Goal: Task Accomplishment & Management: Use online tool/utility

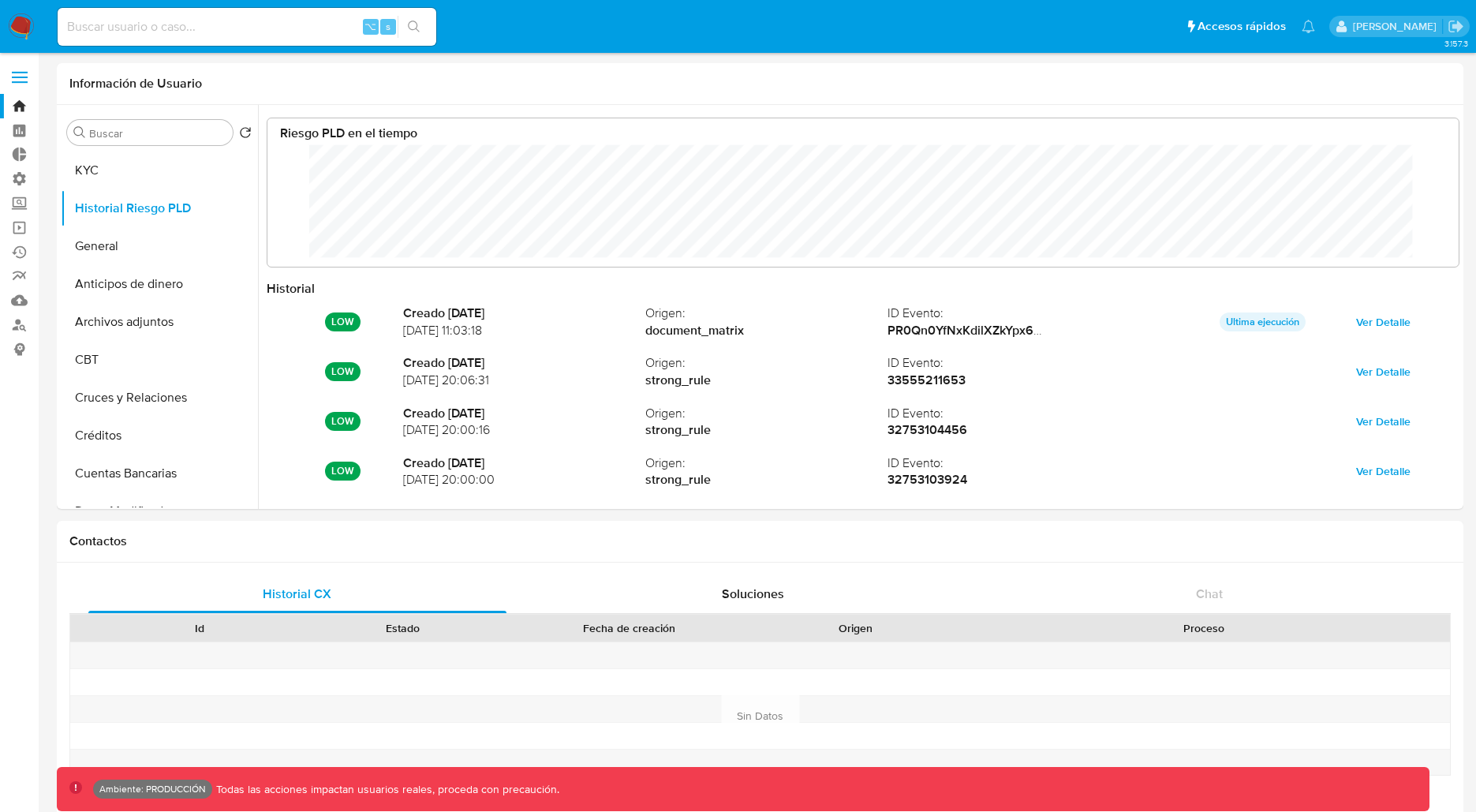
select select "10"
click at [11, 180] on label "Administración" at bounding box center [93, 178] width 188 height 24
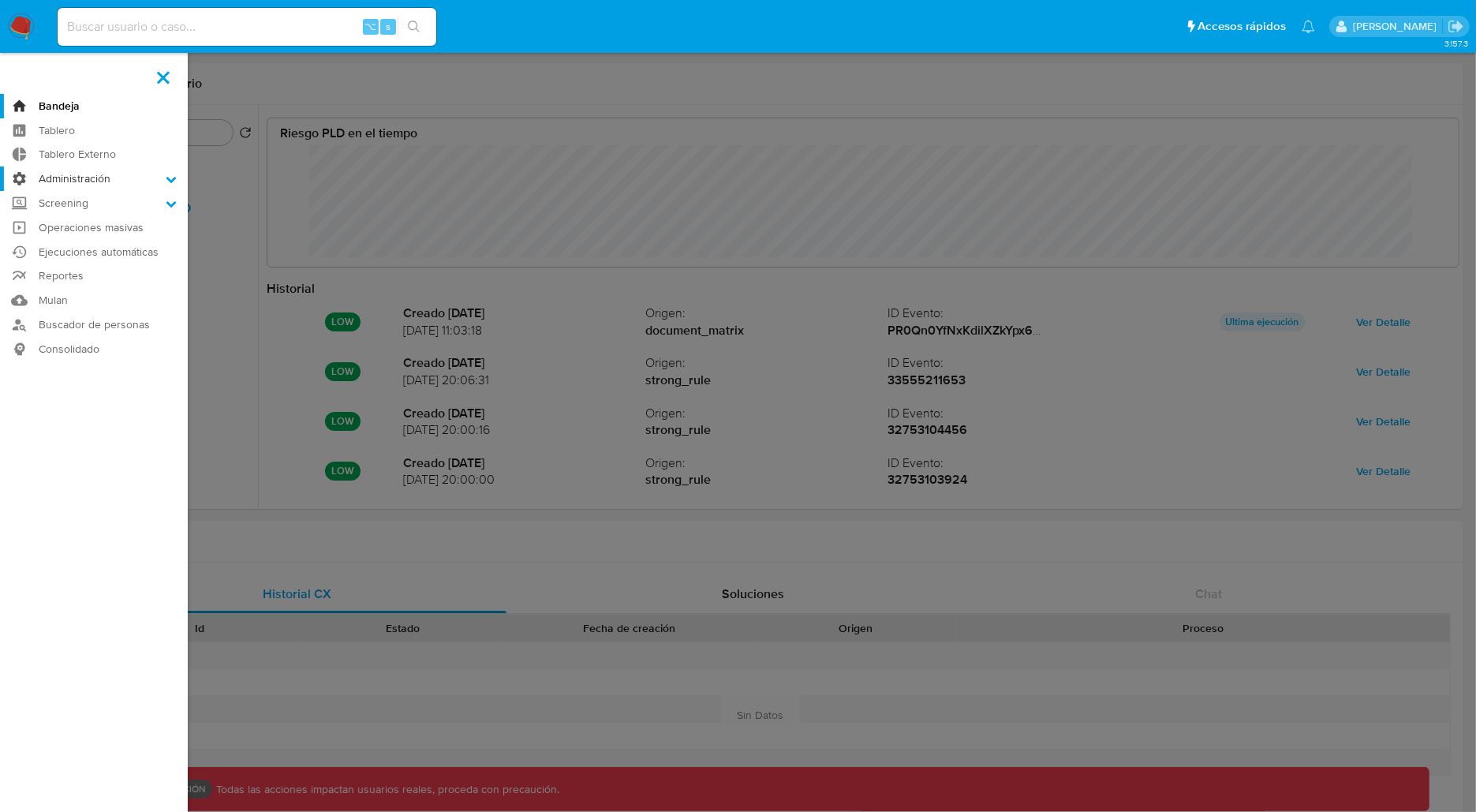
click at [0, 0] on input "Administración" at bounding box center [0, 0] width 0 height 0
click at [65, 200] on link "Reglas" at bounding box center [93, 200] width 188 height 19
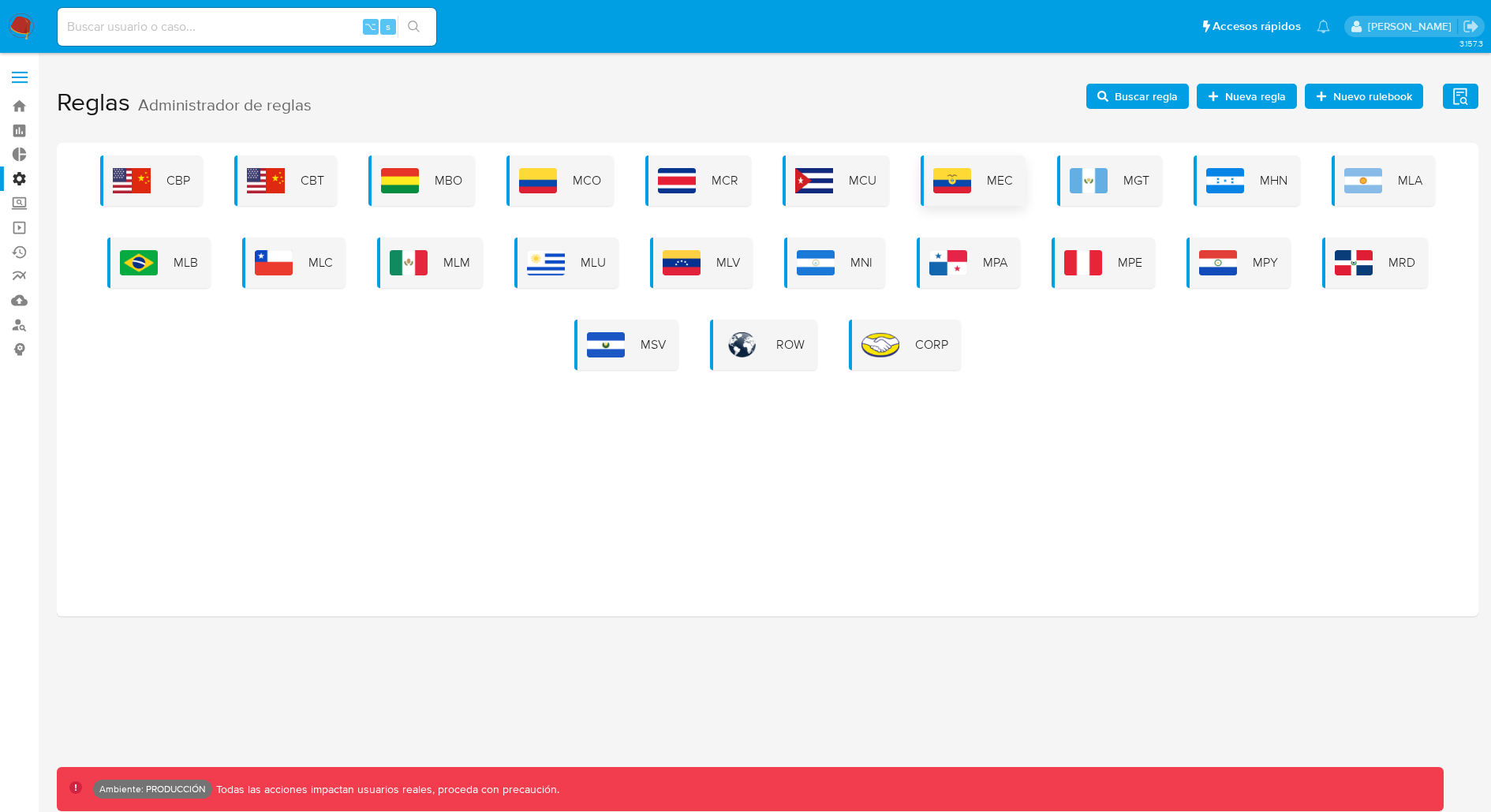
click at [939, 189] on img at bounding box center [952, 181] width 38 height 25
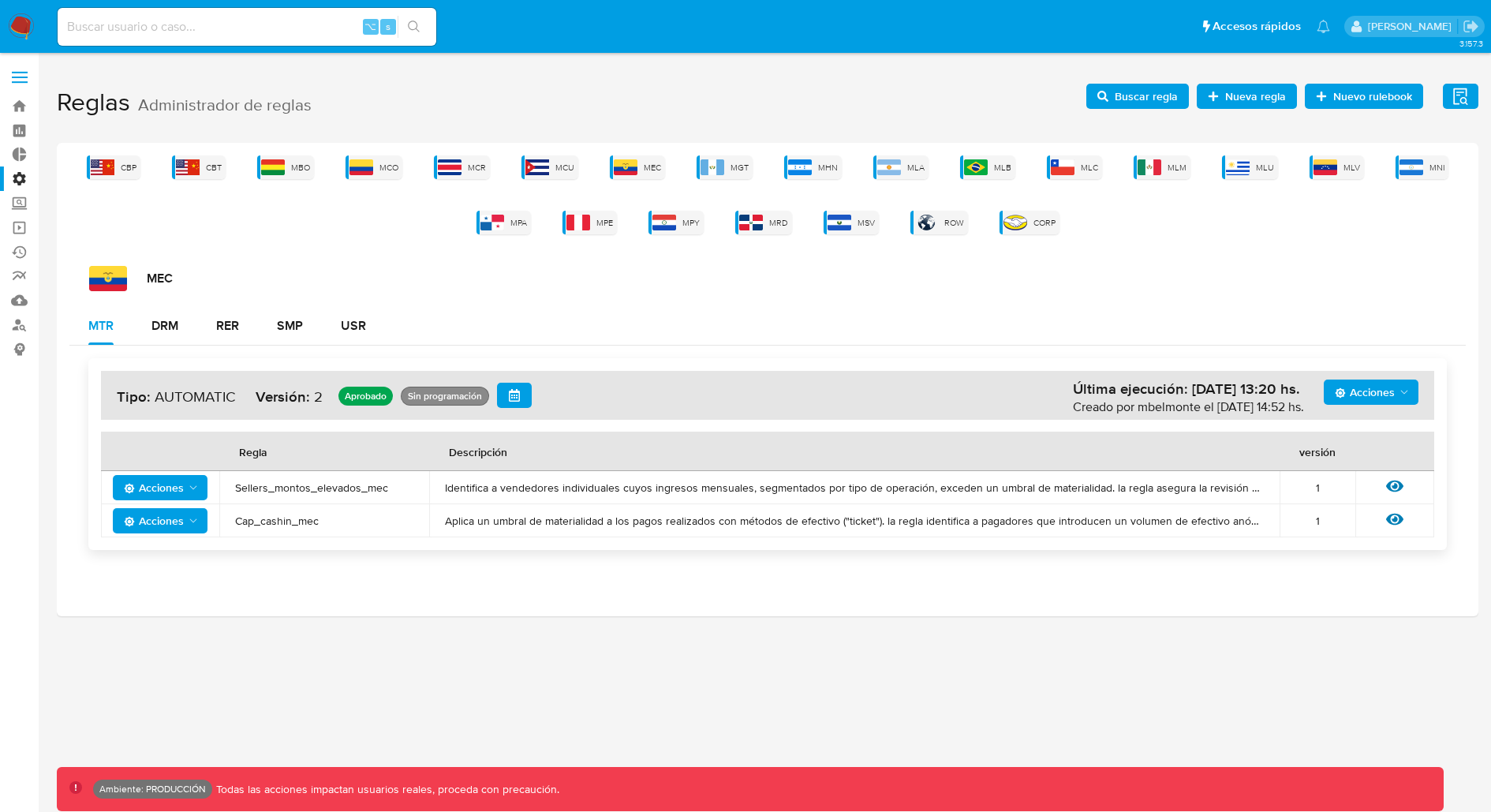
click at [1361, 393] on span "Acciones" at bounding box center [1364, 392] width 60 height 25
click at [1343, 554] on button "Ejecuciones" at bounding box center [1371, 544] width 142 height 38
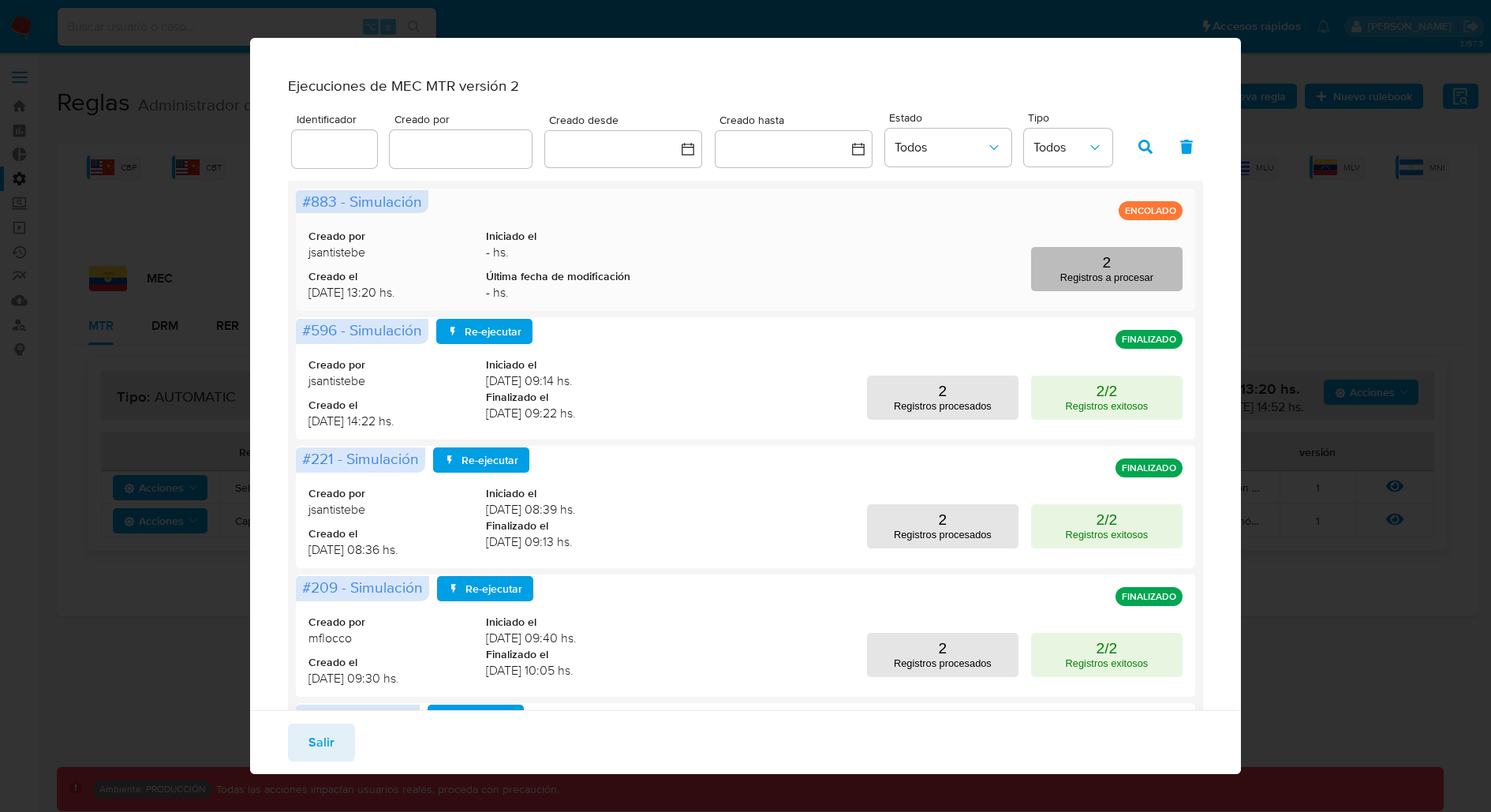
click at [1077, 276] on button "2 Registros a procesar" at bounding box center [1106, 268] width 151 height 45
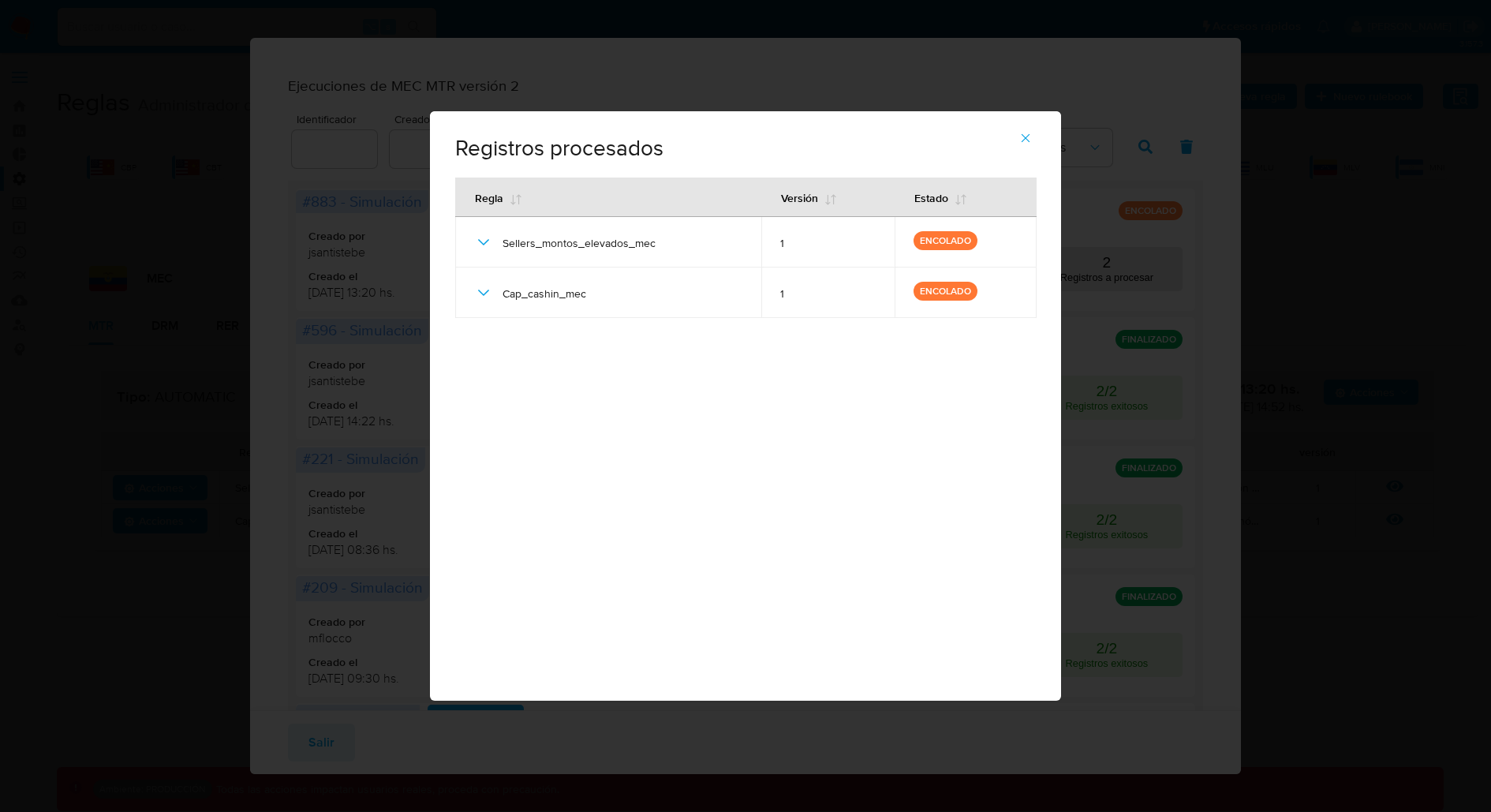
click at [904, 475] on div "Registros procesados # 883 - Simulación Regla Versión Estado Sellers_montos_ele…" at bounding box center [746, 405] width 631 height 588
click at [1030, 132] on icon "button" at bounding box center [1025, 138] width 14 height 14
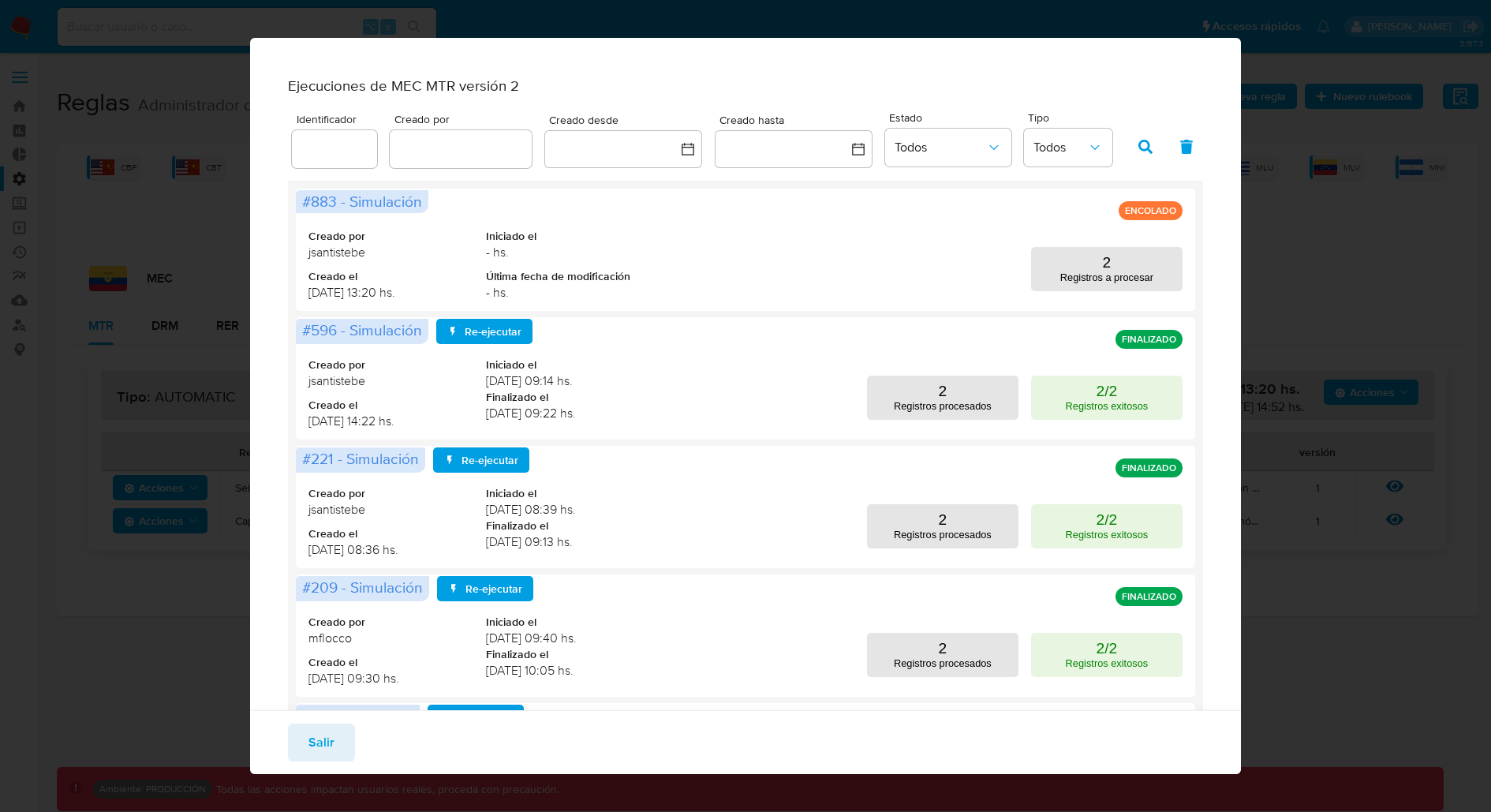
click at [1335, 313] on div "Ejecuciones de MEC MTR versión 2 Identificador Creado por Creado desde Creado h…" at bounding box center [746, 406] width 1491 height 812
